Goal: Find specific page/section: Find specific page/section

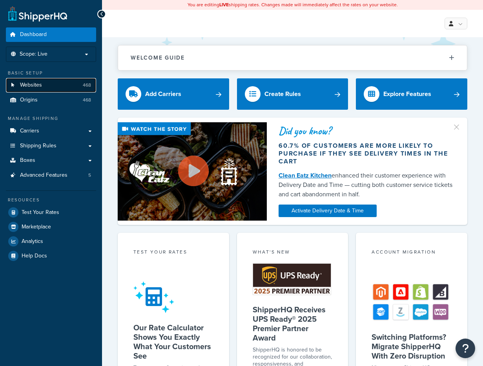
click at [37, 81] on link "Websites 468" at bounding box center [51, 85] width 90 height 15
click at [71, 85] on link "Websites 468" at bounding box center [51, 85] width 90 height 15
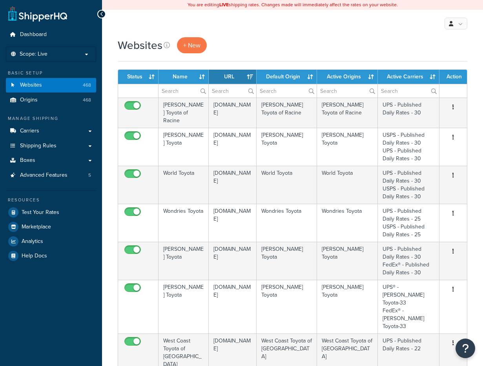
select select "15"
click at [347, 90] on input "text" at bounding box center [347, 90] width 60 height 13
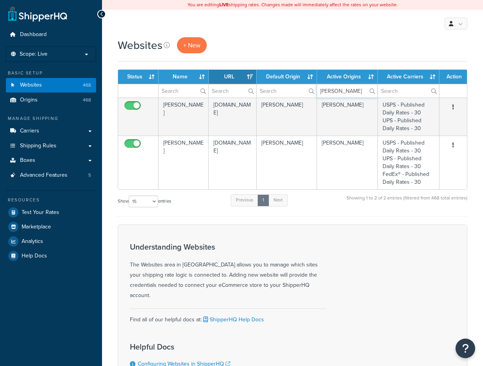
click at [329, 96] on input "alex" at bounding box center [347, 90] width 60 height 13
paste input "Greeley"
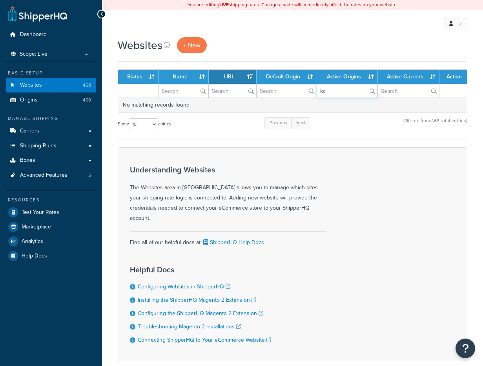
type input "k"
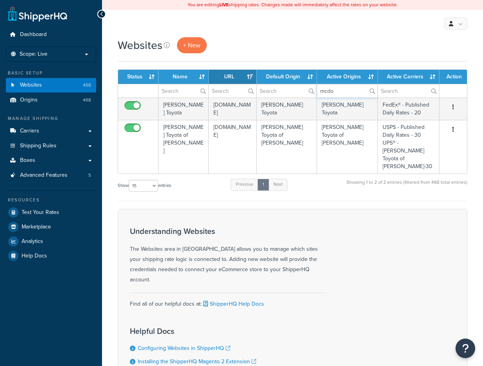
type input "mcdo"
